Goal: Information Seeking & Learning: Learn about a topic

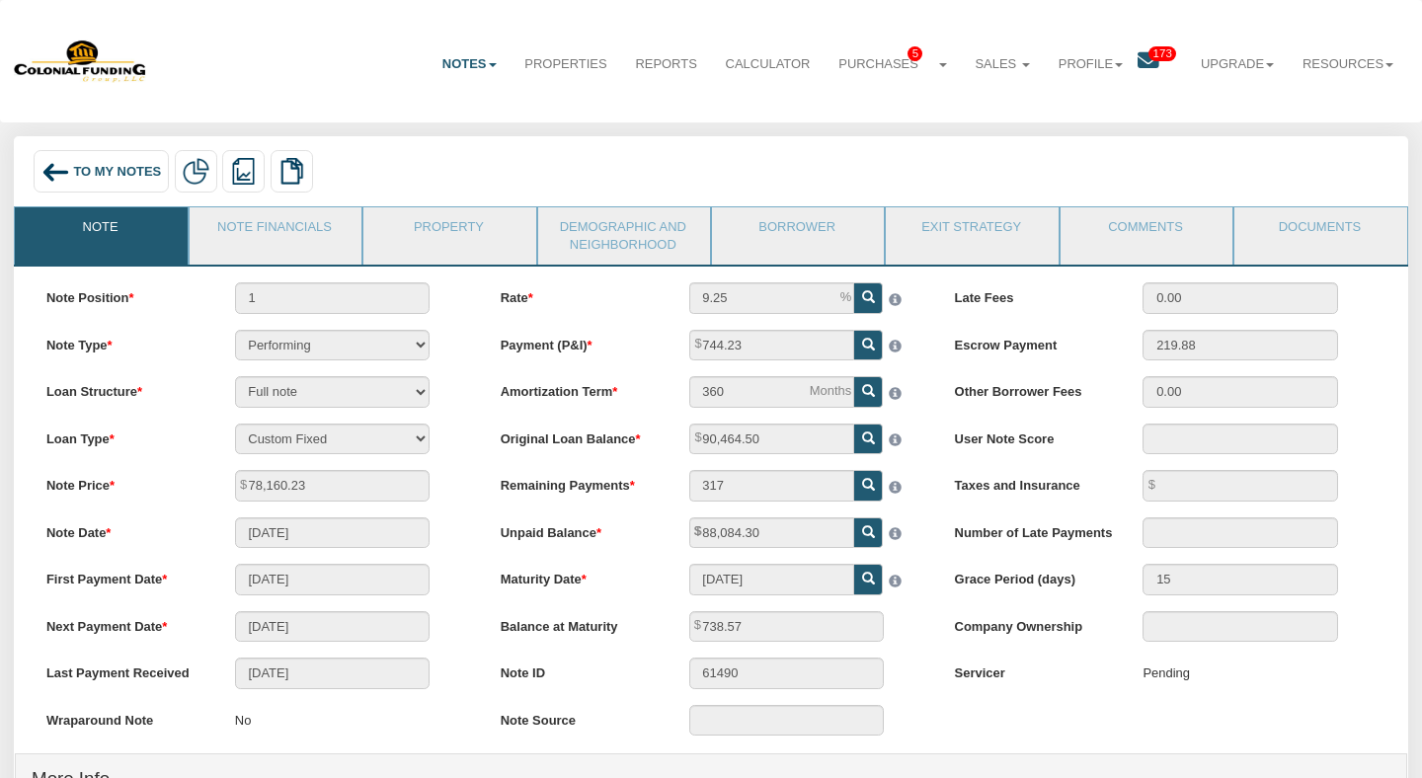
click at [462, 70] on link "Notes" at bounding box center [469, 64] width 83 height 48
click at [442, 118] on link "Dashboard" at bounding box center [428, 107] width 164 height 25
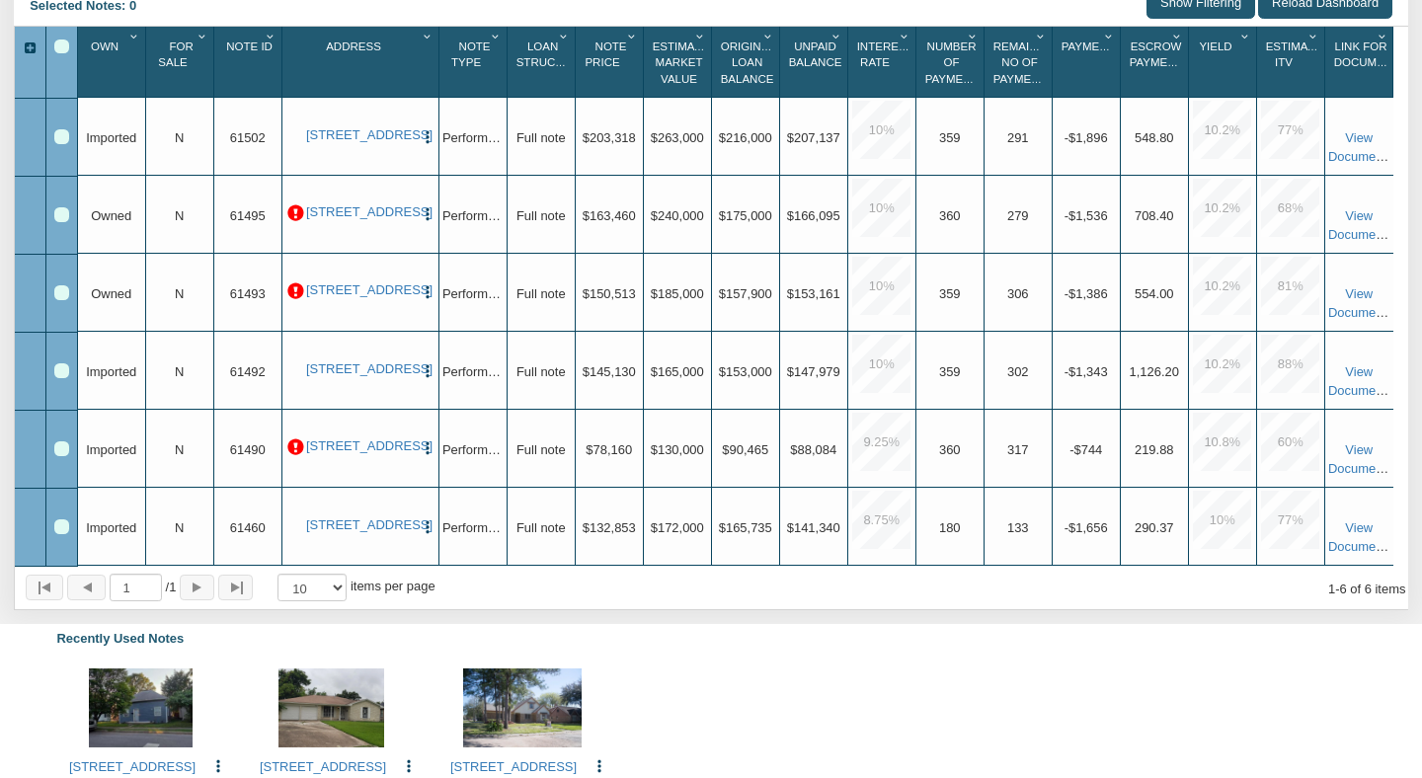
scroll to position [365, 0]
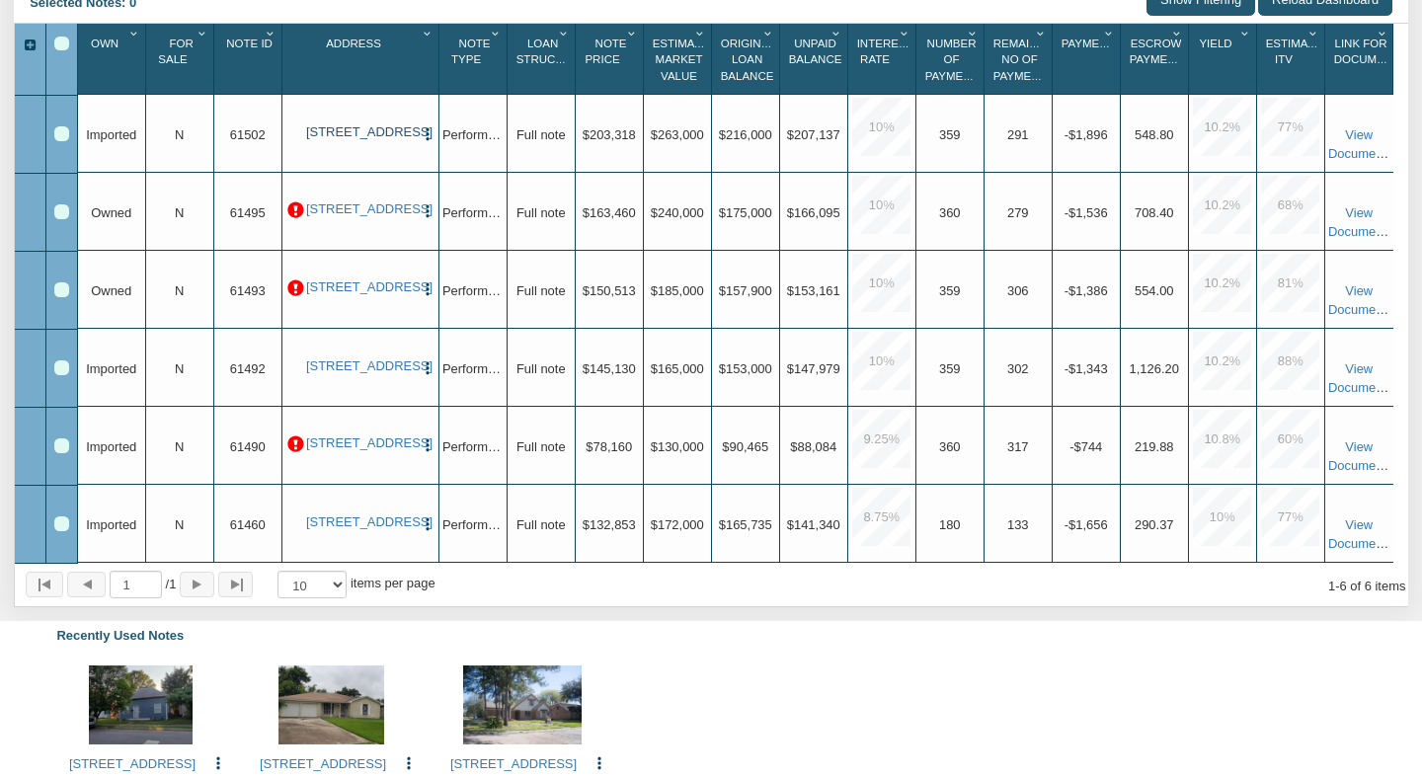
click at [408, 128] on link "[STREET_ADDRESS]" at bounding box center [360, 132] width 108 height 16
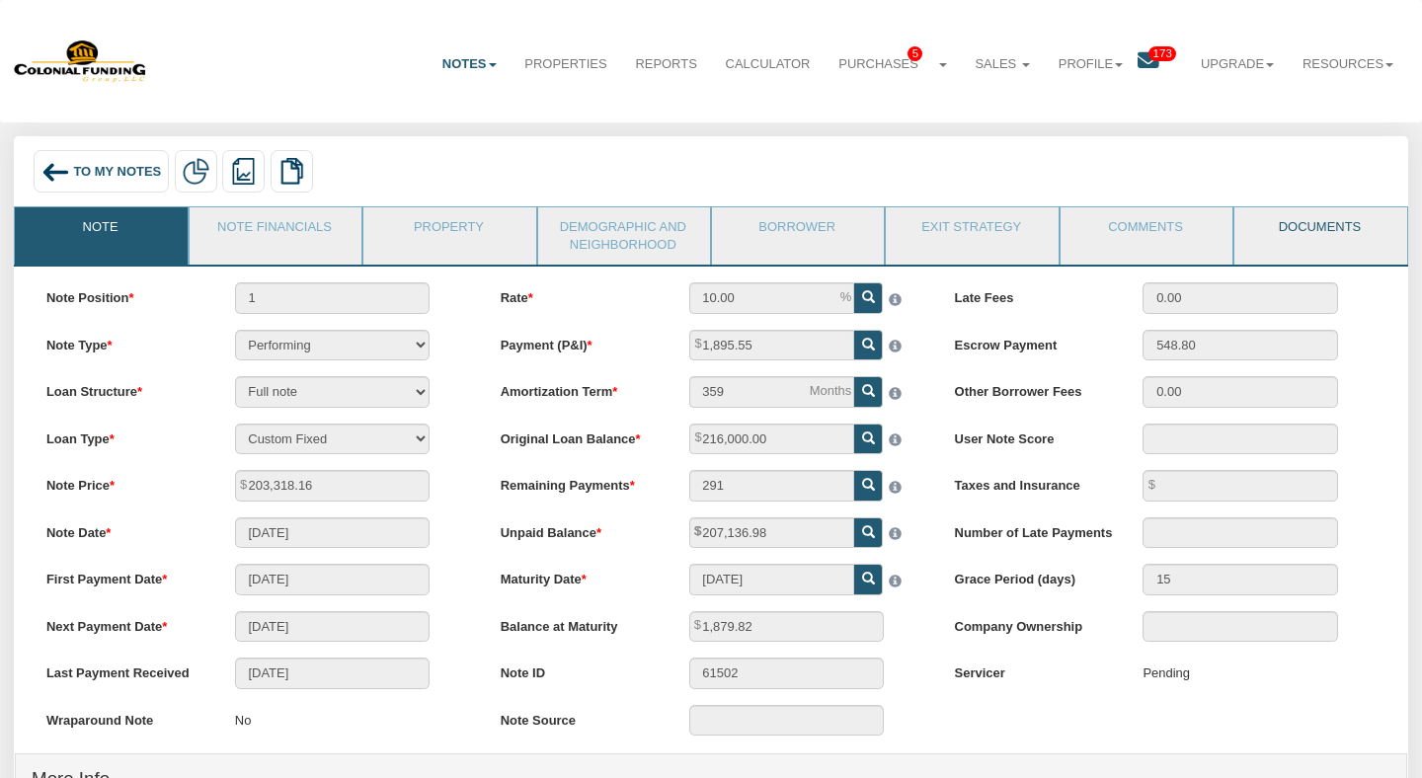
click at [1326, 226] on link "Documents" at bounding box center [1319, 231] width 170 height 49
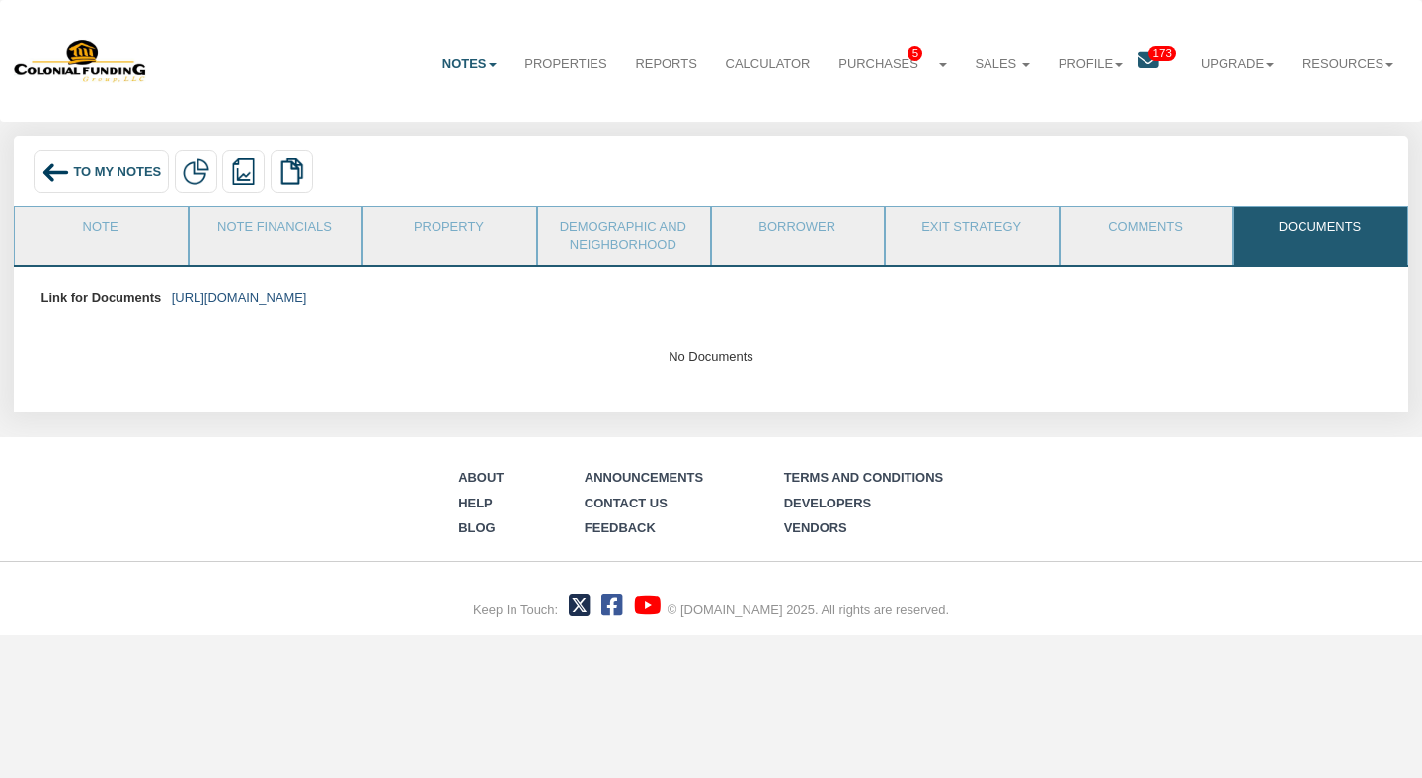
click at [307, 294] on link "[URL][DOMAIN_NAME]" at bounding box center [239, 297] width 135 height 15
click at [307, 302] on link "[URL][DOMAIN_NAME]" at bounding box center [239, 297] width 135 height 15
click at [454, 55] on link "Notes" at bounding box center [469, 64] width 83 height 48
click at [419, 112] on link "Dashboard" at bounding box center [428, 107] width 164 height 25
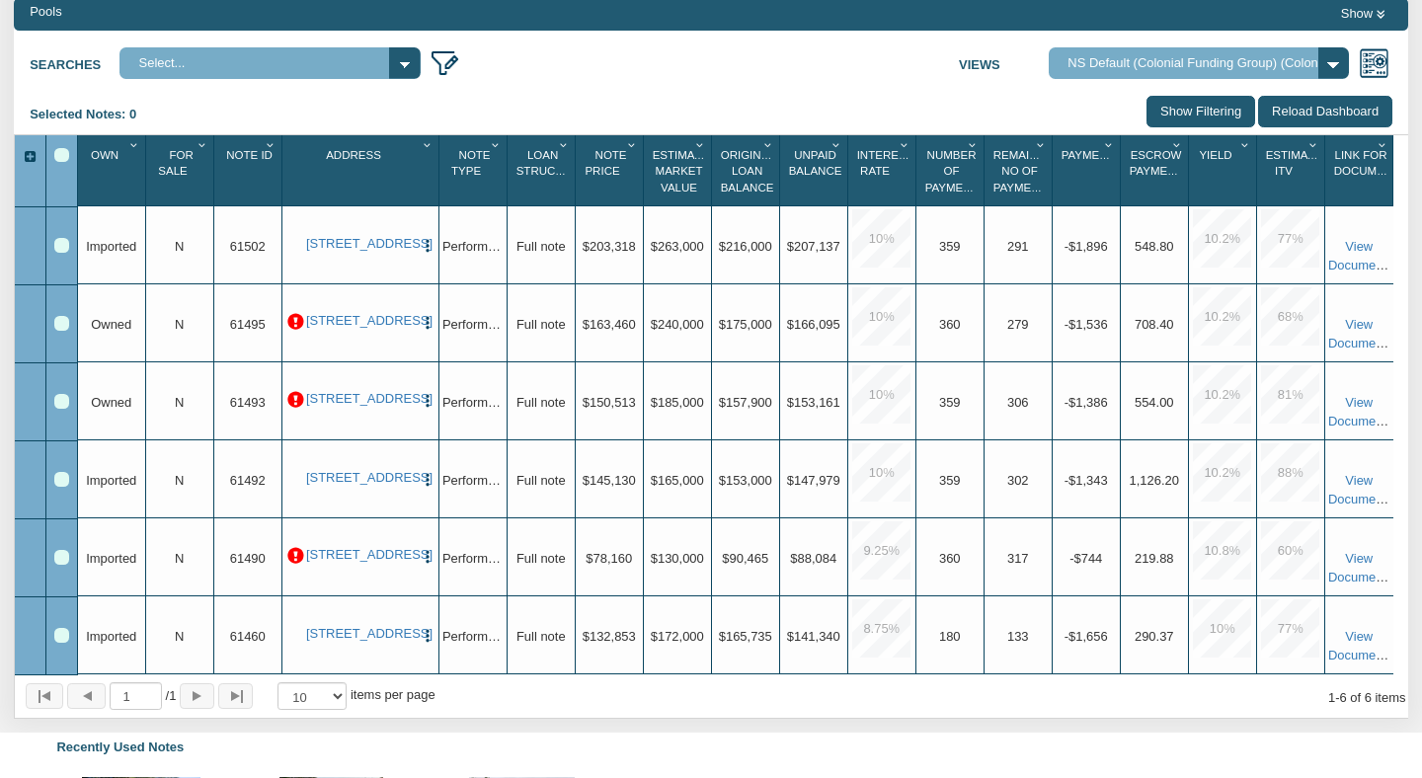
scroll to position [259, 0]
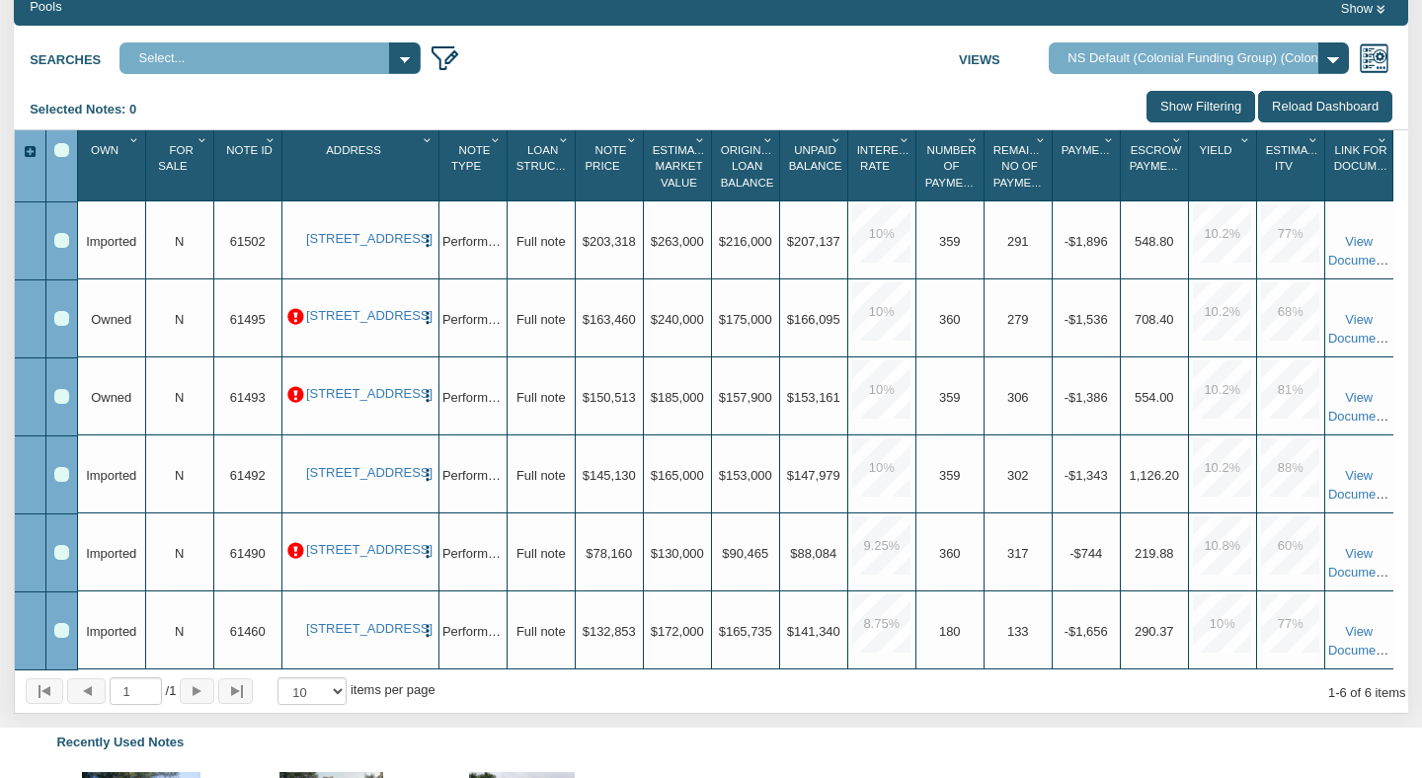
click at [867, 271] on div "10 %" at bounding box center [881, 243] width 61 height 78
click at [391, 472] on link "[STREET_ADDRESS]" at bounding box center [360, 473] width 108 height 16
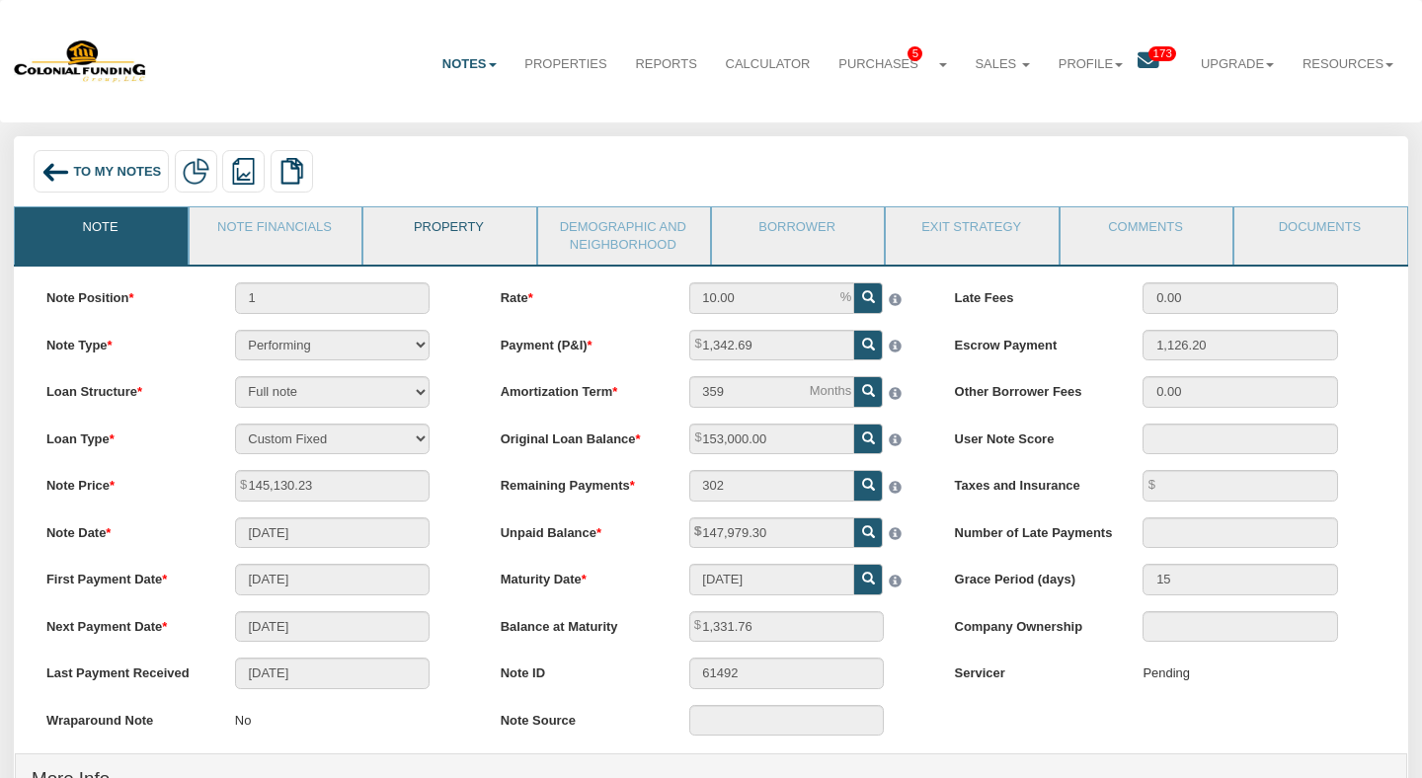
click at [462, 247] on link "Property" at bounding box center [448, 231] width 170 height 49
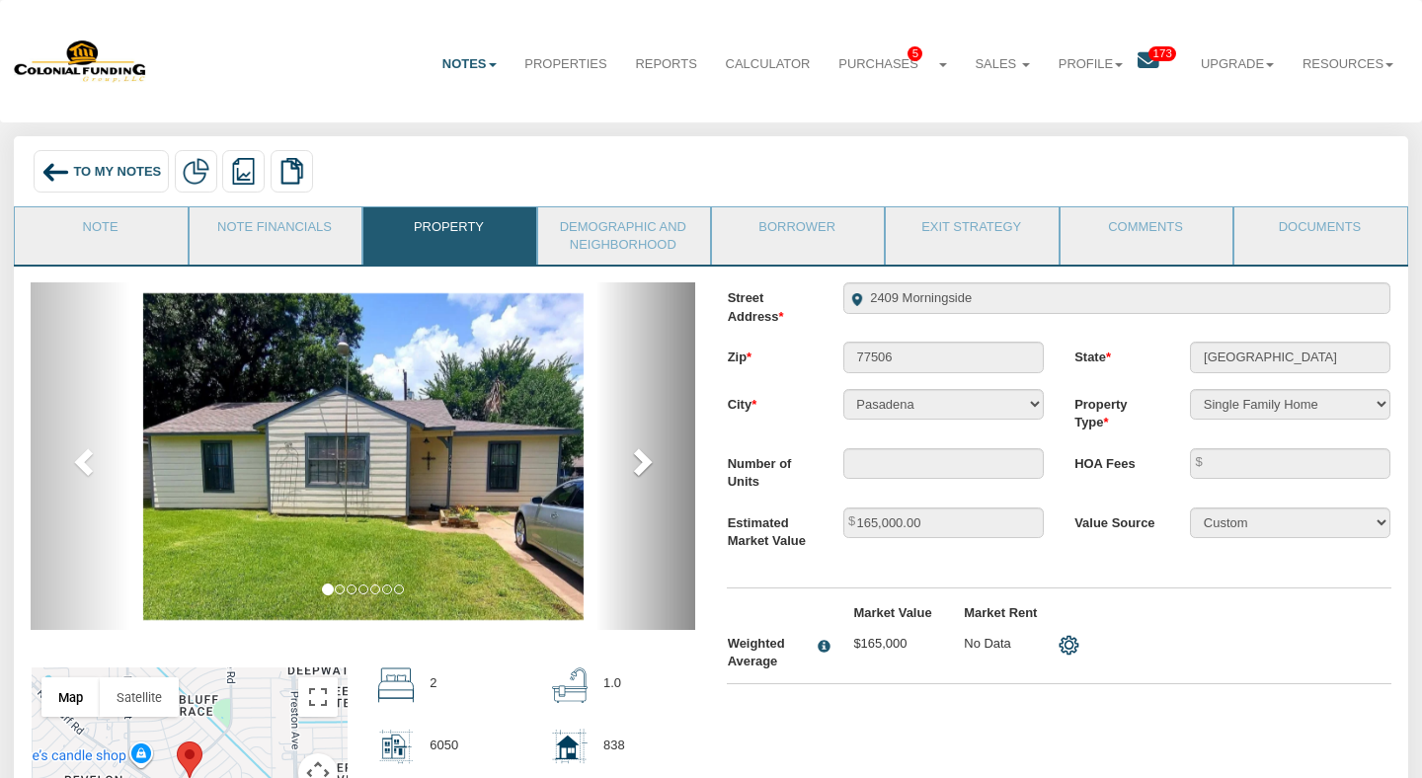
click at [630, 481] on link "next" at bounding box center [645, 456] width 100 height 348
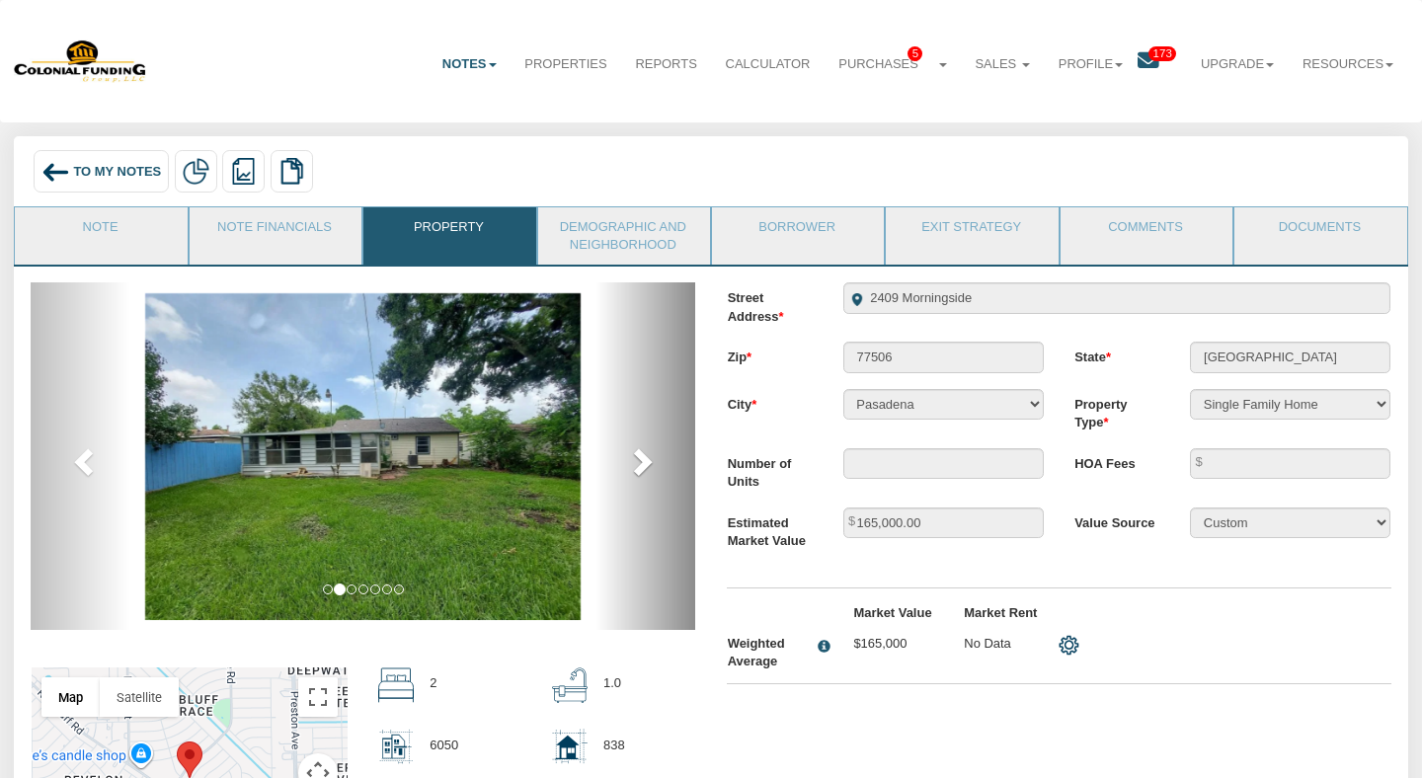
click at [630, 481] on link "next" at bounding box center [645, 456] width 100 height 348
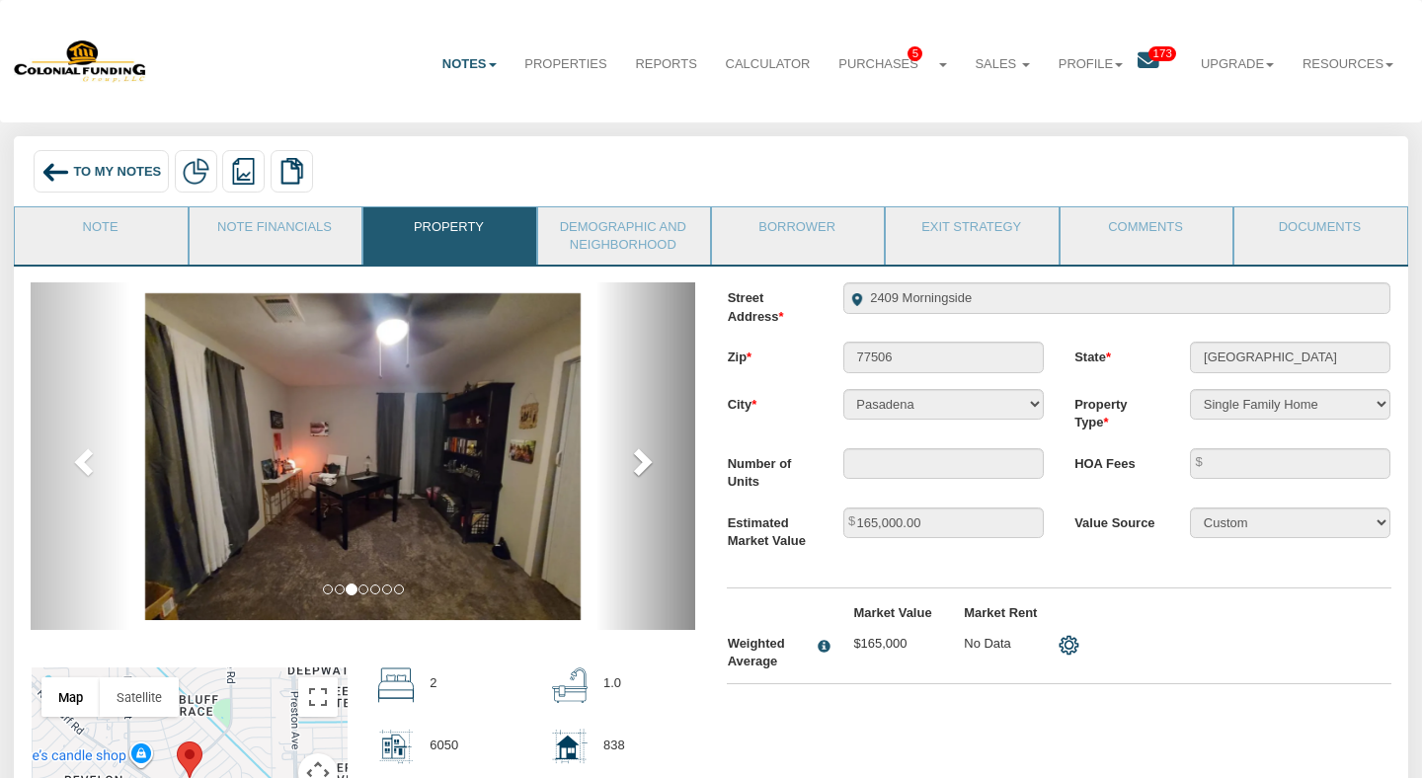
click at [648, 463] on span at bounding box center [641, 461] width 30 height 30
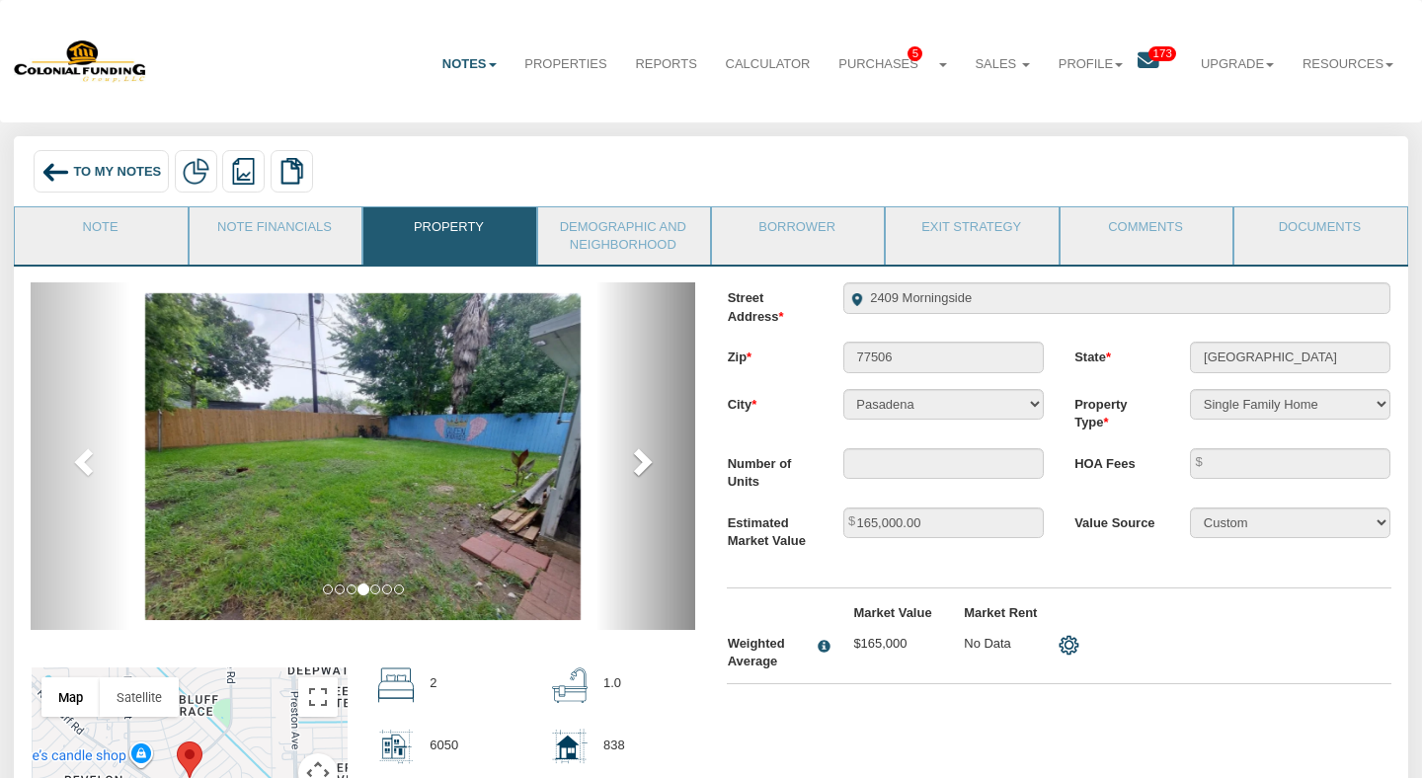
click at [648, 463] on span at bounding box center [641, 461] width 30 height 30
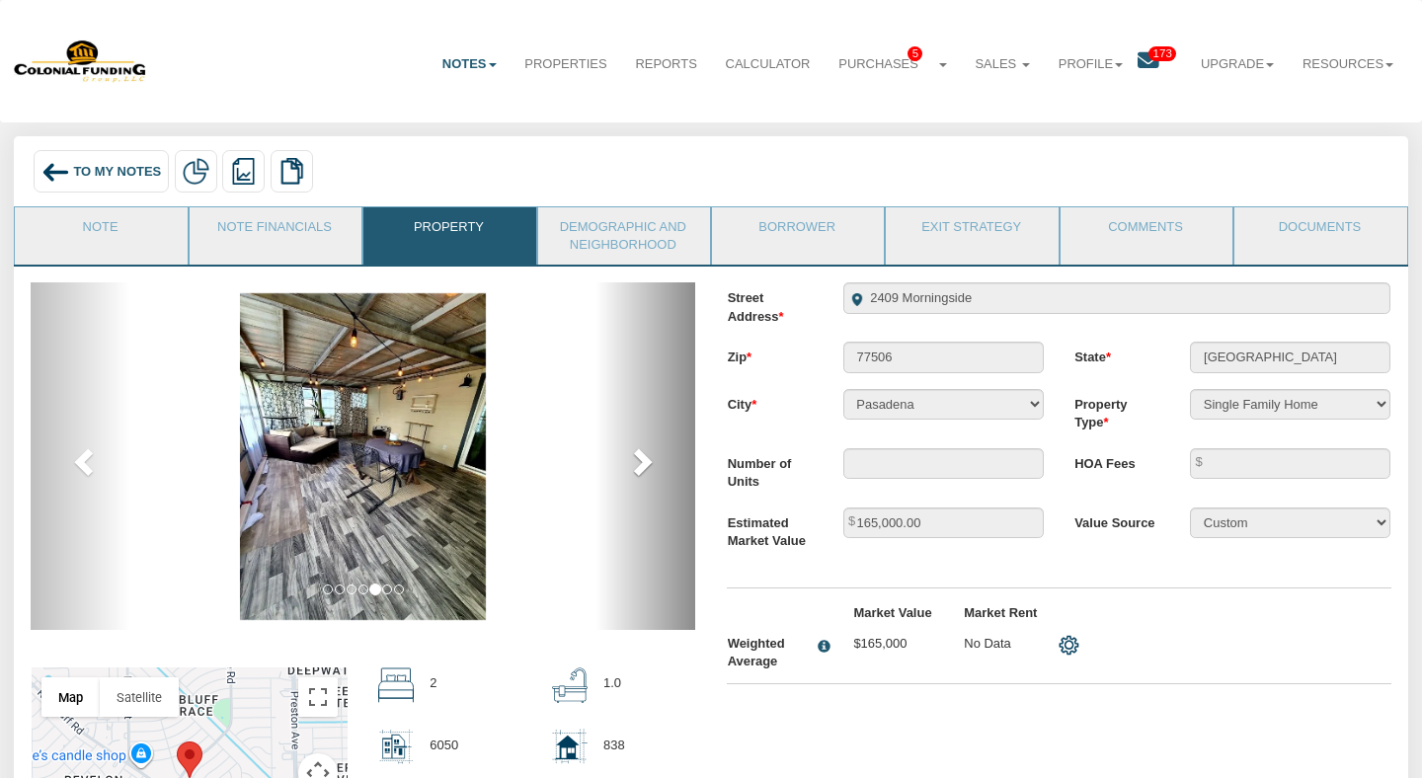
click at [648, 463] on span at bounding box center [641, 461] width 30 height 30
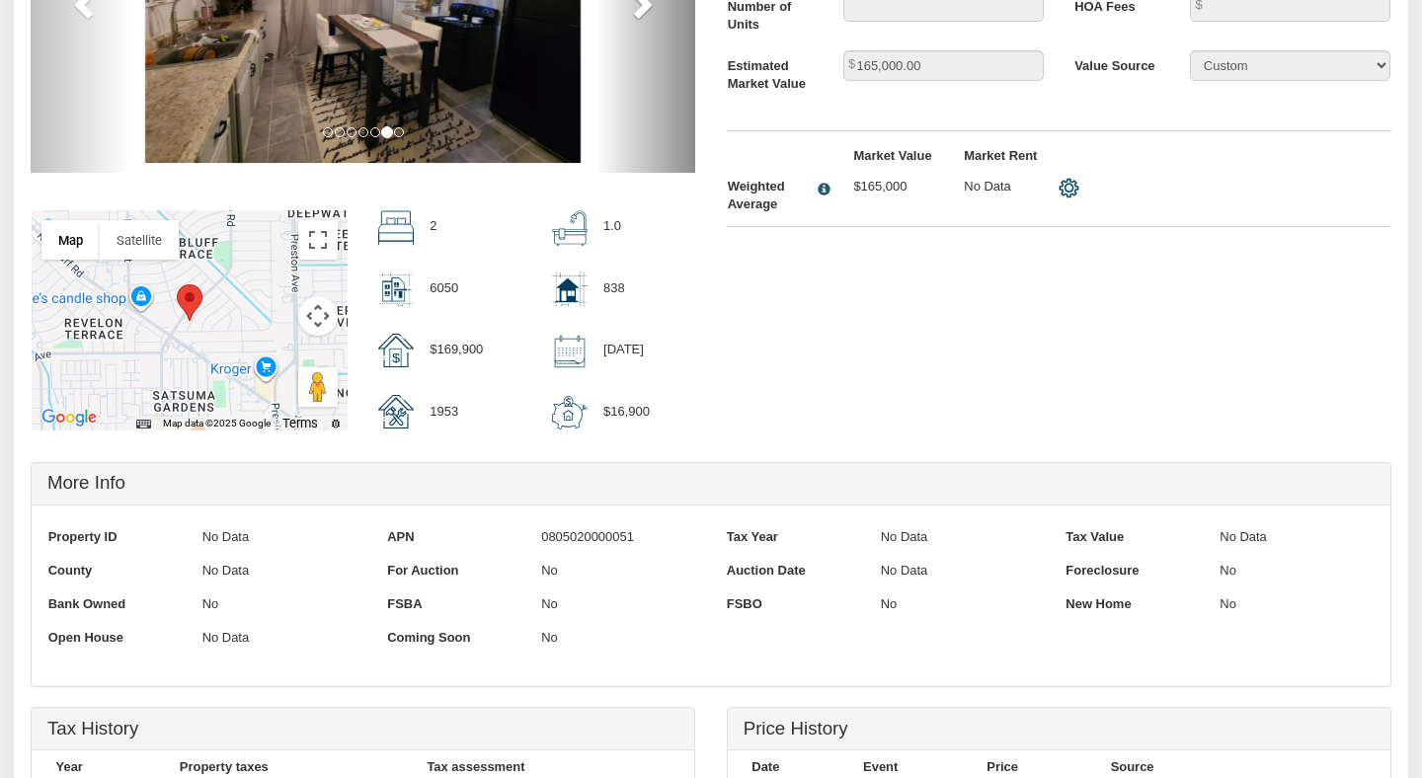
scroll to position [459, 0]
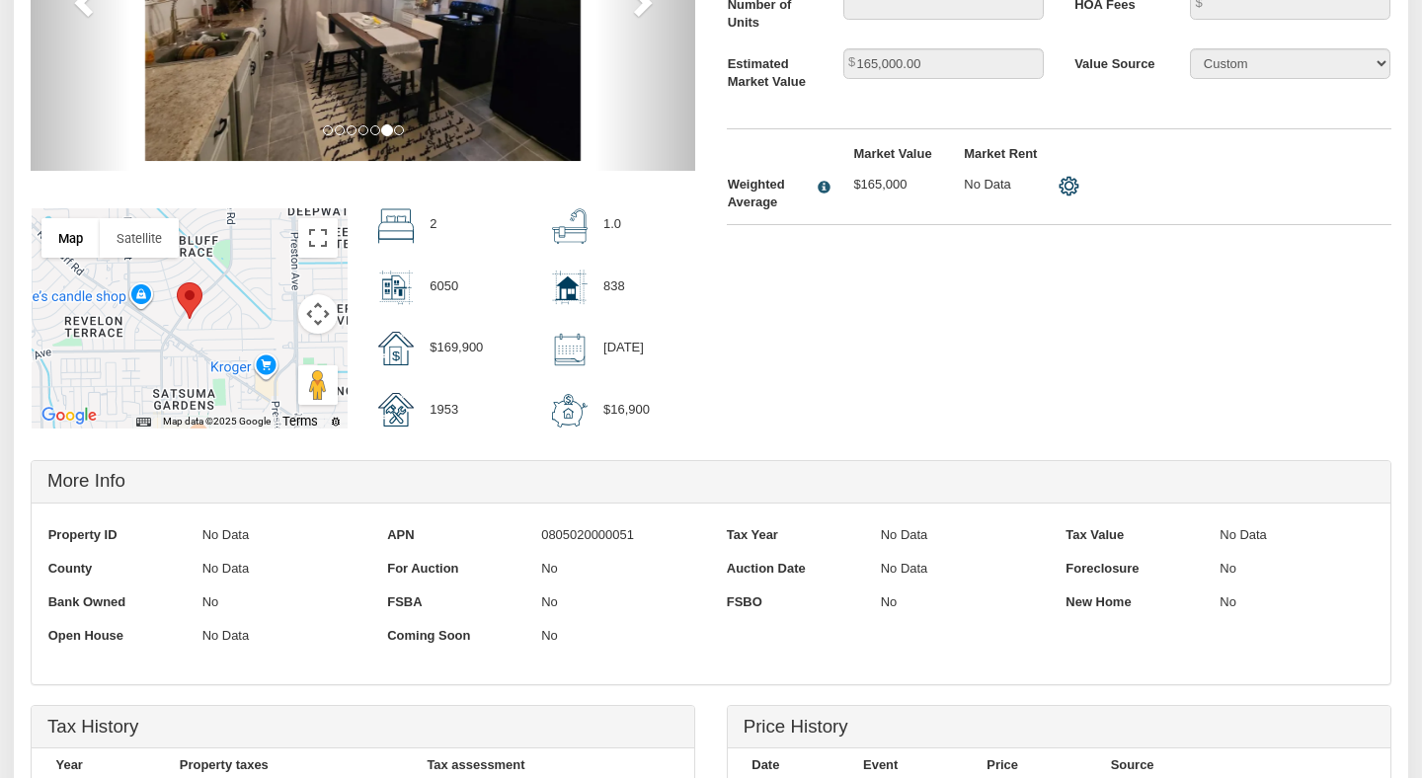
click at [816, 39] on div "Street Address 2409 Morningside Zip 77506 State [GEOGRAPHIC_DATA] City [GEOGRAP…" at bounding box center [1059, 32] width 696 height 418
